Goal: Information Seeking & Learning: Compare options

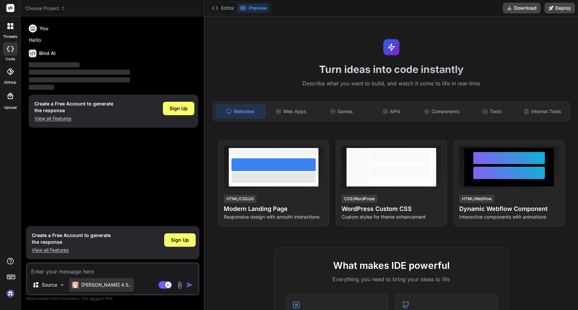
click at [102, 287] on p "[PERSON_NAME] 4 S.." at bounding box center [106, 284] width 50 height 7
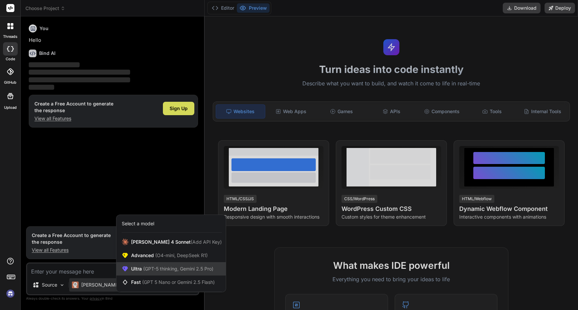
click at [152, 265] on div "Ultra (GPT-5 thinking, Gemini 2.5 Pro)" at bounding box center [170, 268] width 109 height 13
type textarea "x"
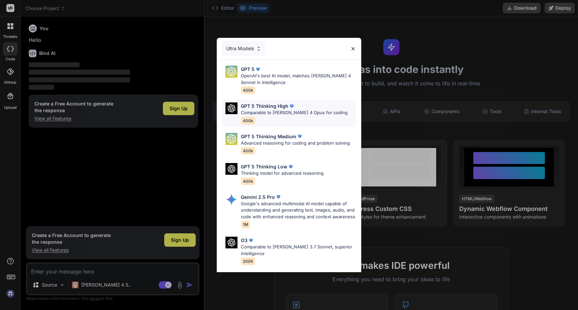
click at [274, 115] on p "Comparable to [PERSON_NAME] 4 Opus for coding" at bounding box center [294, 112] width 107 height 7
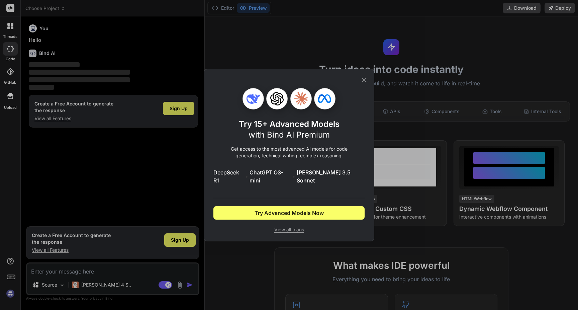
click at [300, 228] on span "View all plans" at bounding box center [288, 229] width 151 height 7
click at [367, 81] on icon at bounding box center [364, 79] width 7 height 7
